Goal: Information Seeking & Learning: Learn about a topic

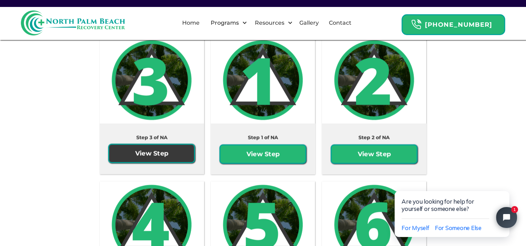
scroll to position [1292, 0]
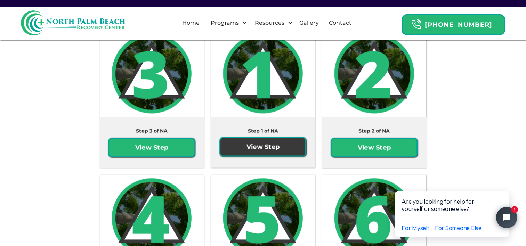
click at [259, 146] on link "View Step" at bounding box center [262, 146] width 87 height 19
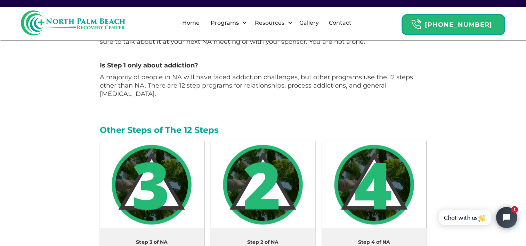
scroll to position [1077, 0]
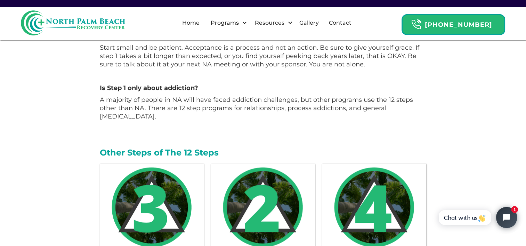
click at [263, 228] on img at bounding box center [262, 207] width 87 height 87
click at [262, 227] on img at bounding box center [262, 207] width 87 height 87
click at [261, 176] on img at bounding box center [262, 207] width 87 height 87
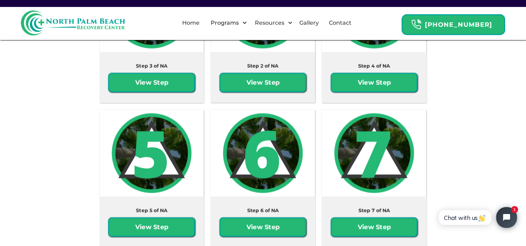
scroll to position [1292, 0]
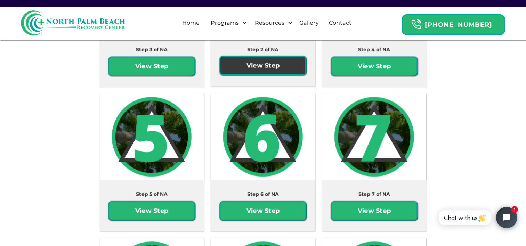
click at [270, 64] on link "View Step" at bounding box center [262, 65] width 87 height 19
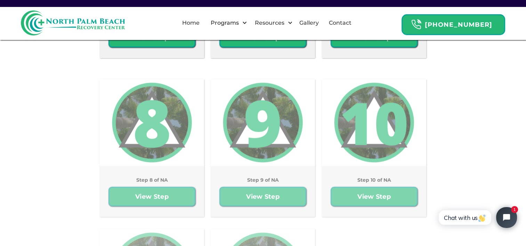
scroll to position [1507, 0]
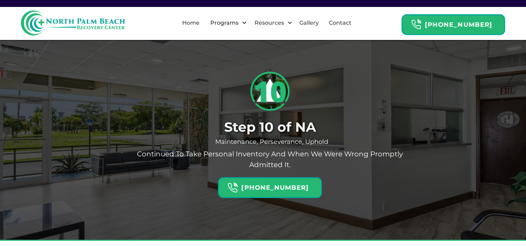
scroll to position [1292, 0]
